Goal: Communication & Community: Participate in discussion

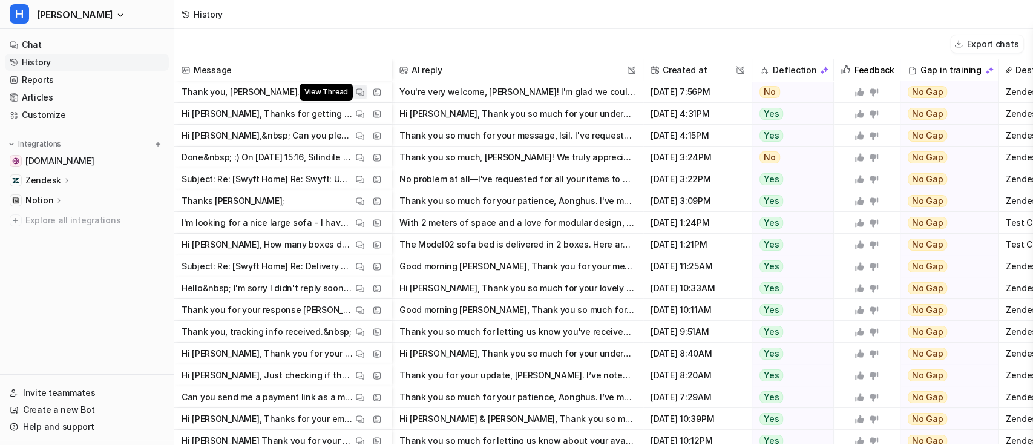
click at [361, 91] on img at bounding box center [360, 92] width 8 height 9
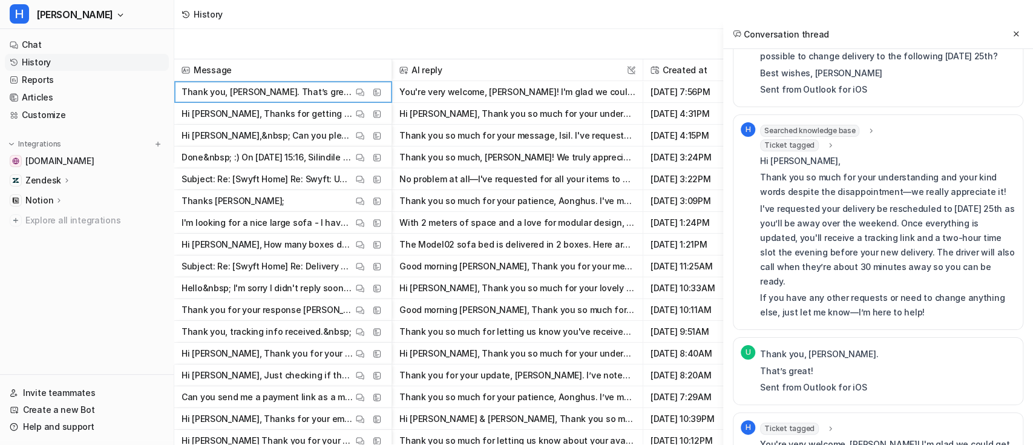
scroll to position [153, 0]
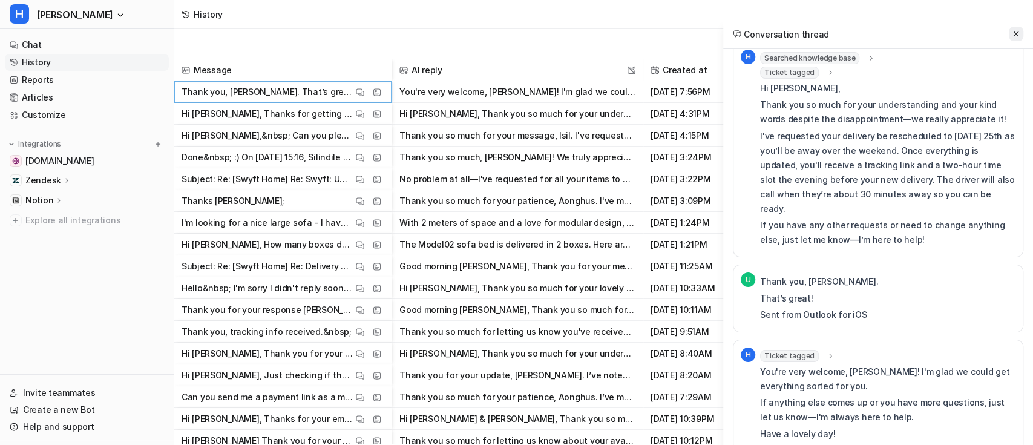
click at [1017, 37] on icon at bounding box center [1016, 34] width 8 height 8
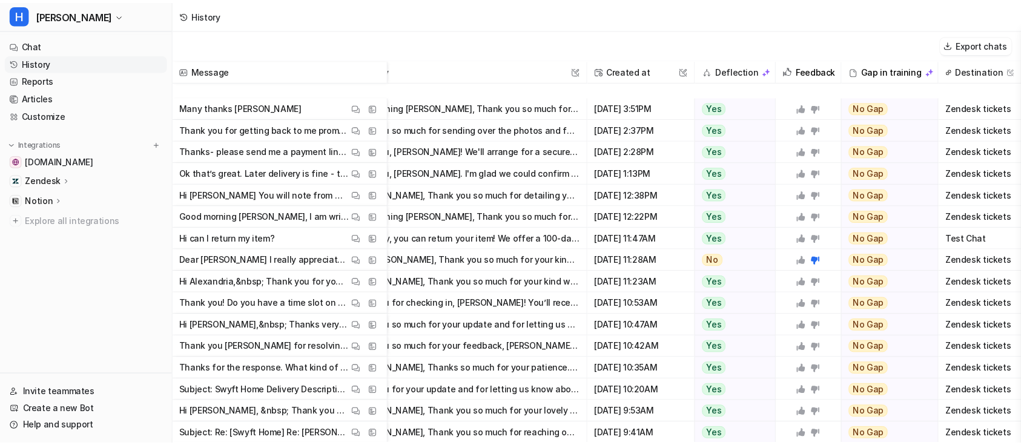
scroll to position [608, 62]
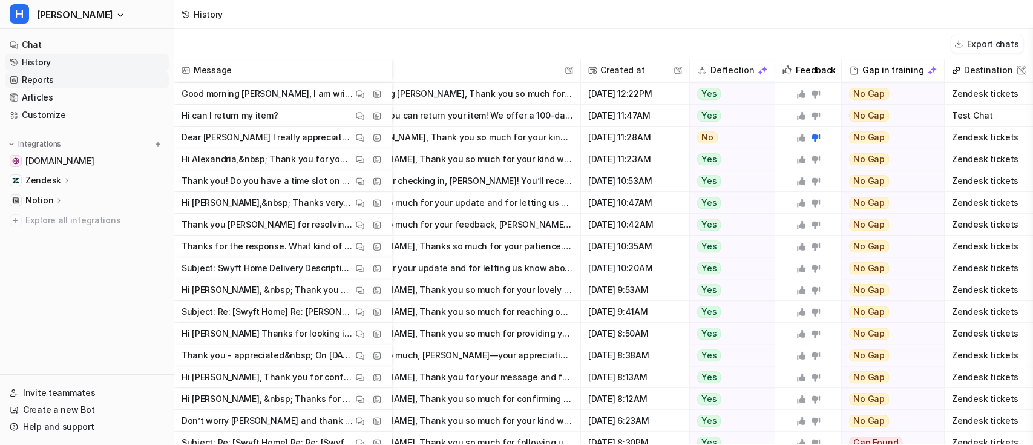
click at [60, 80] on link "Reports" at bounding box center [87, 79] width 164 height 17
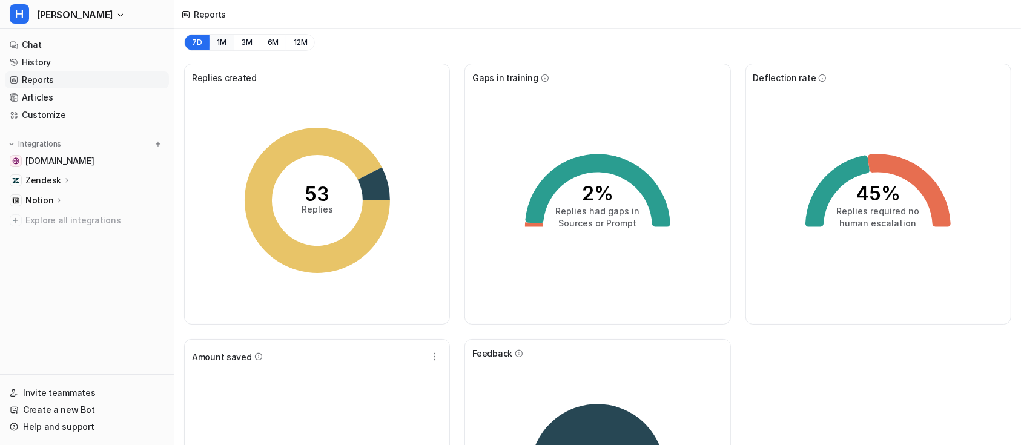
click at [222, 41] on button "1M" at bounding box center [221, 42] width 25 height 17
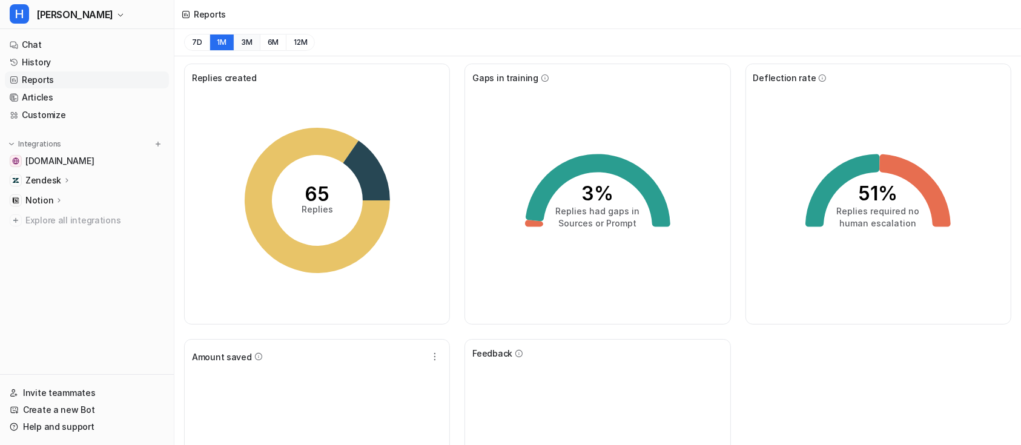
click at [241, 45] on button "3M" at bounding box center [247, 42] width 26 height 17
click at [189, 41] on button "7D" at bounding box center [196, 42] width 25 height 17
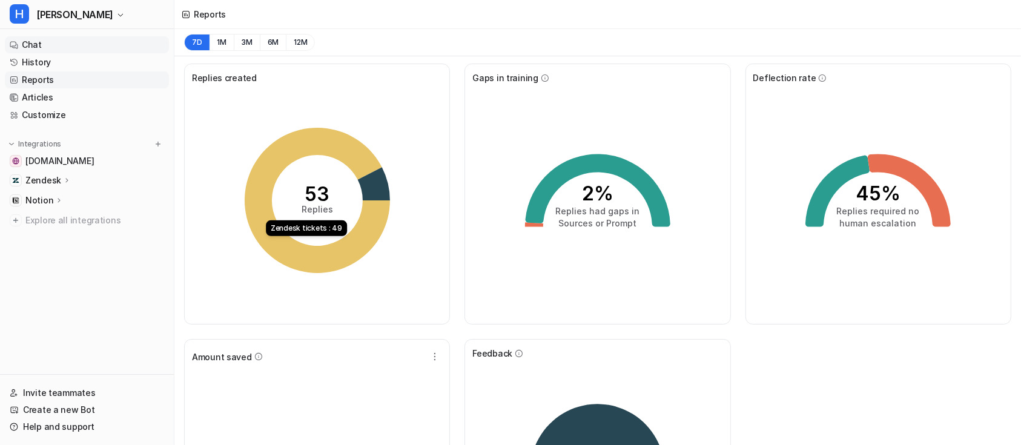
click at [68, 45] on link "Chat" at bounding box center [87, 44] width 164 height 17
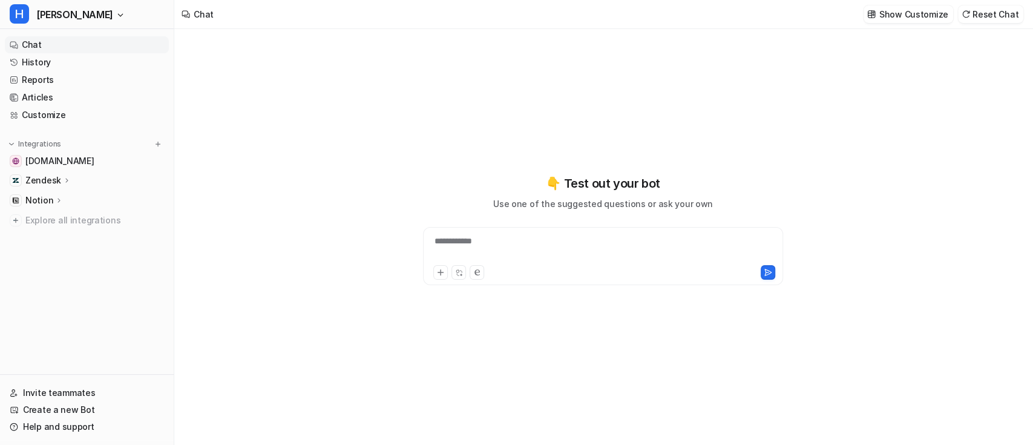
click at [499, 245] on div "**********" at bounding box center [603, 249] width 354 height 28
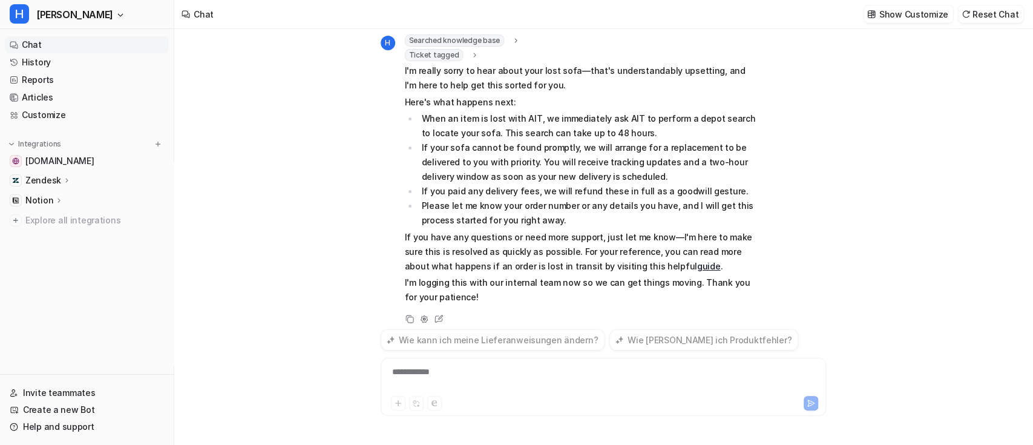
scroll to position [61, 0]
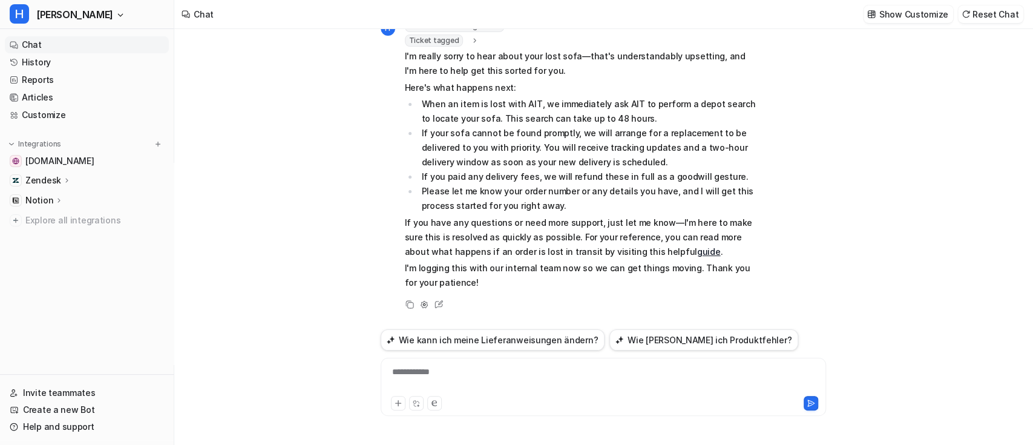
click at [697, 251] on link "guide" at bounding box center [709, 251] width 24 height 10
click at [434, 303] on icon at bounding box center [439, 305] width 16 height 16
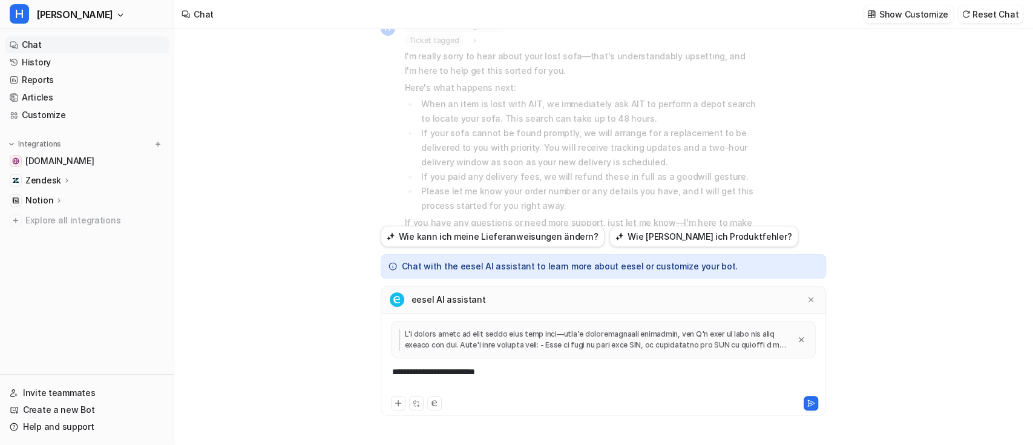
click at [493, 372] on div "**********" at bounding box center [603, 380] width 439 height 28
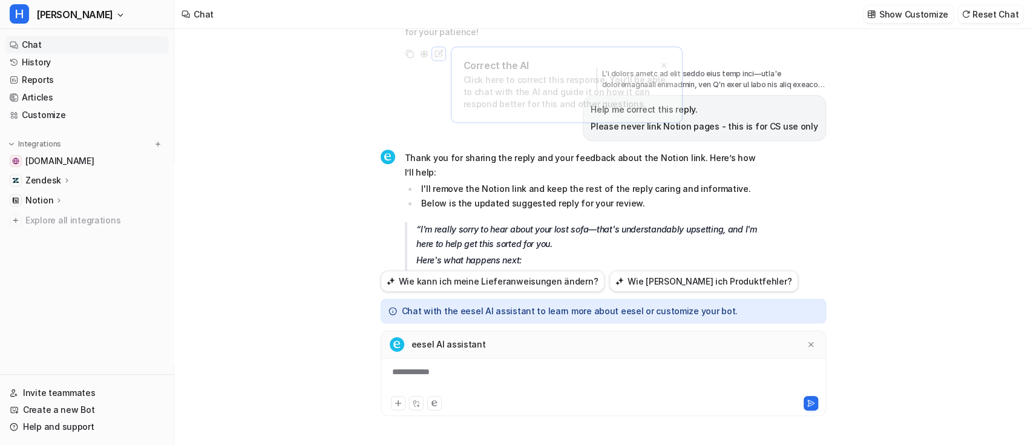
scroll to position [268, 0]
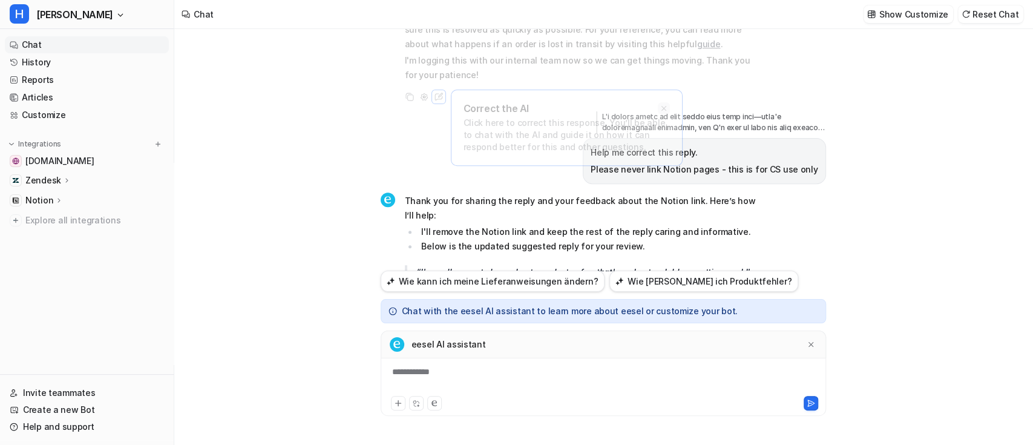
click at [664, 108] on icon at bounding box center [663, 107] width 5 height 5
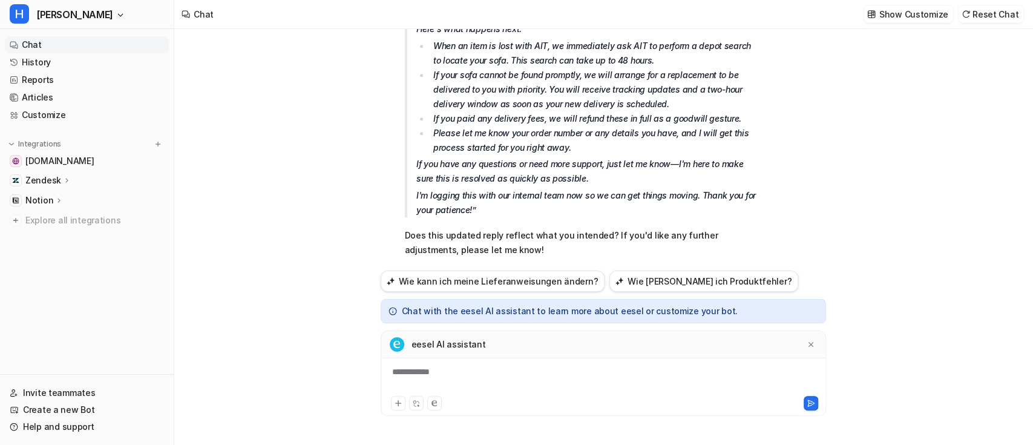
scroll to position [545, 0]
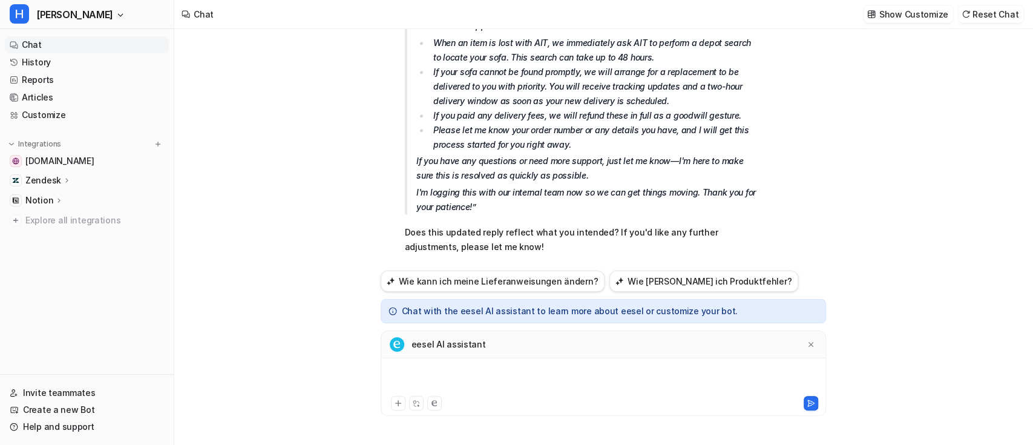
click at [482, 366] on div at bounding box center [603, 380] width 439 height 28
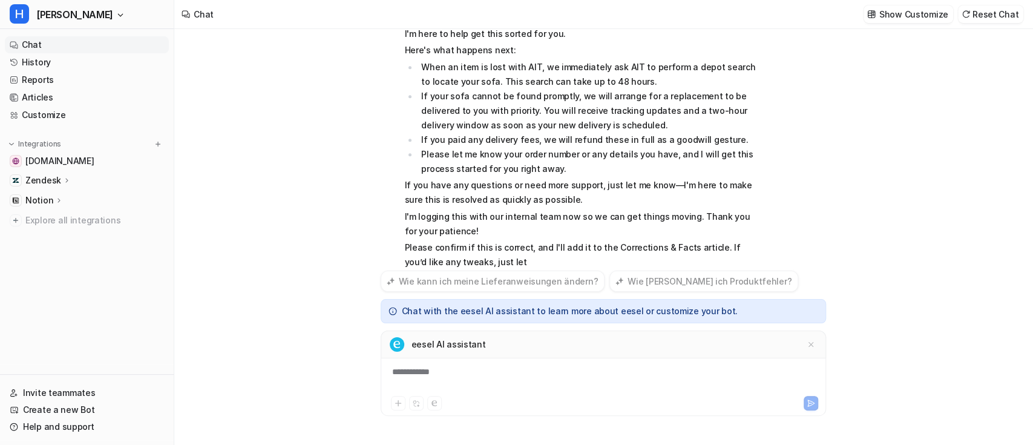
scroll to position [940, 0]
